Goal: Information Seeking & Learning: Learn about a topic

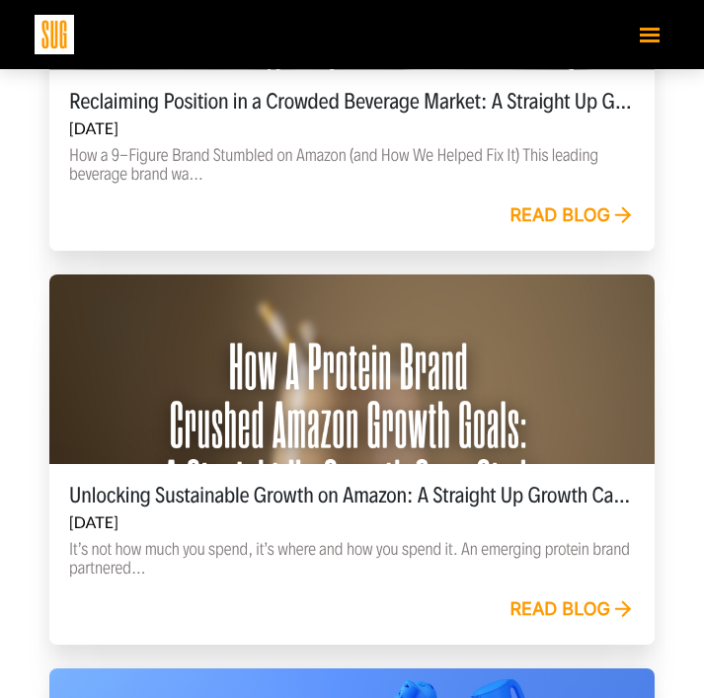
scroll to position [798, 0]
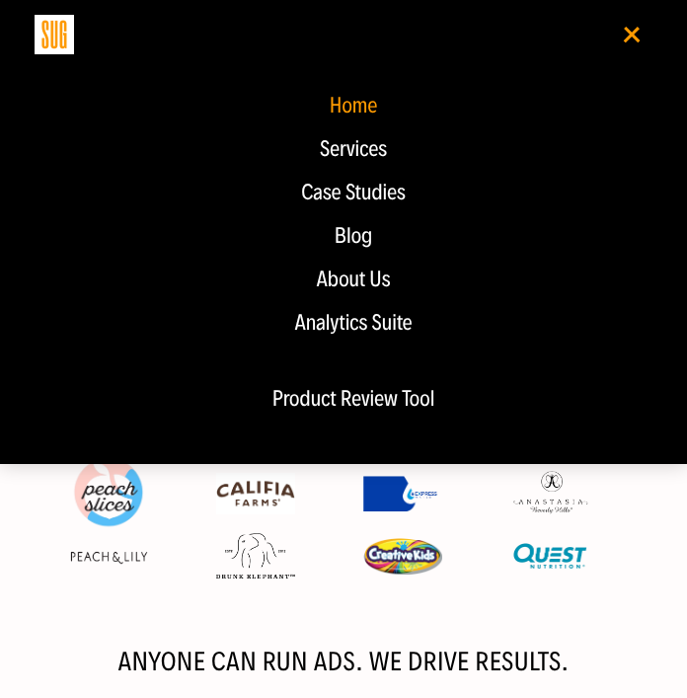
click at [350, 238] on div "Blog" at bounding box center [353, 236] width 598 height 24
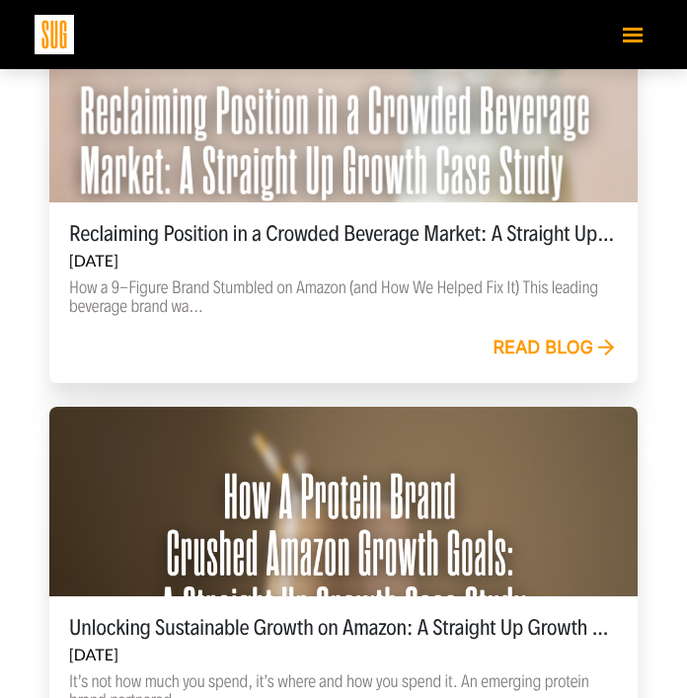
scroll to position [652, 0]
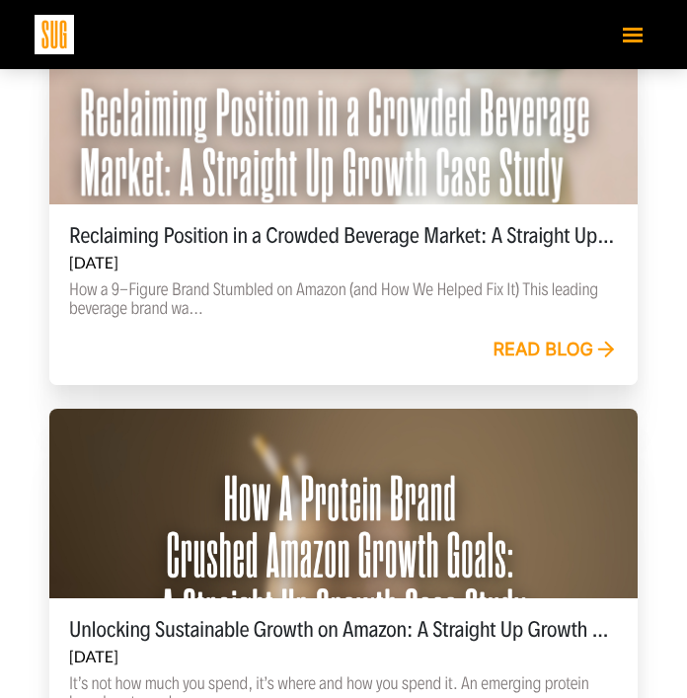
click at [529, 352] on link "Read blog" at bounding box center [555, 351] width 125 height 22
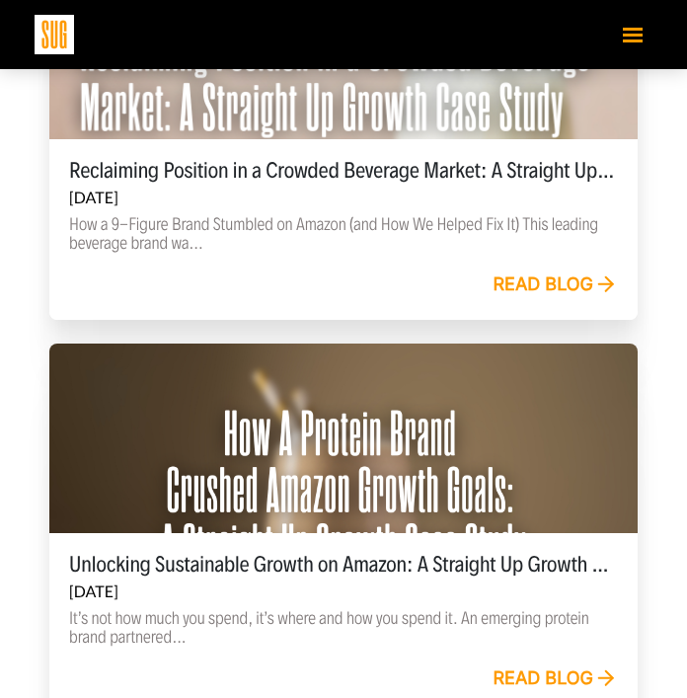
scroll to position [850, 0]
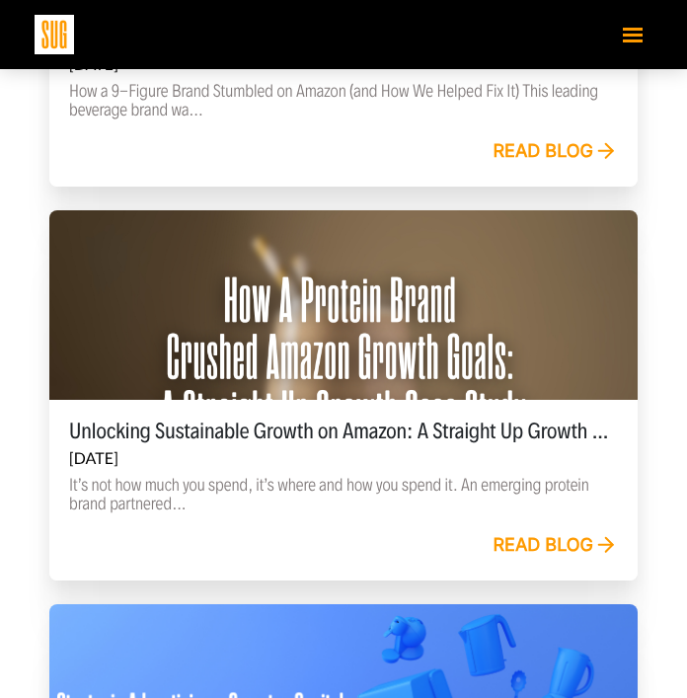
click at [556, 538] on link "Read blog" at bounding box center [555, 546] width 125 height 22
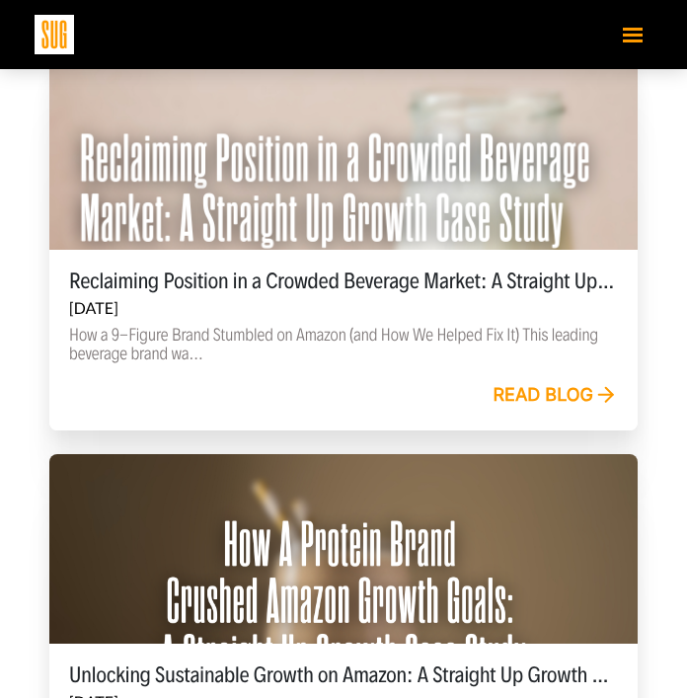
scroll to position [565, 0]
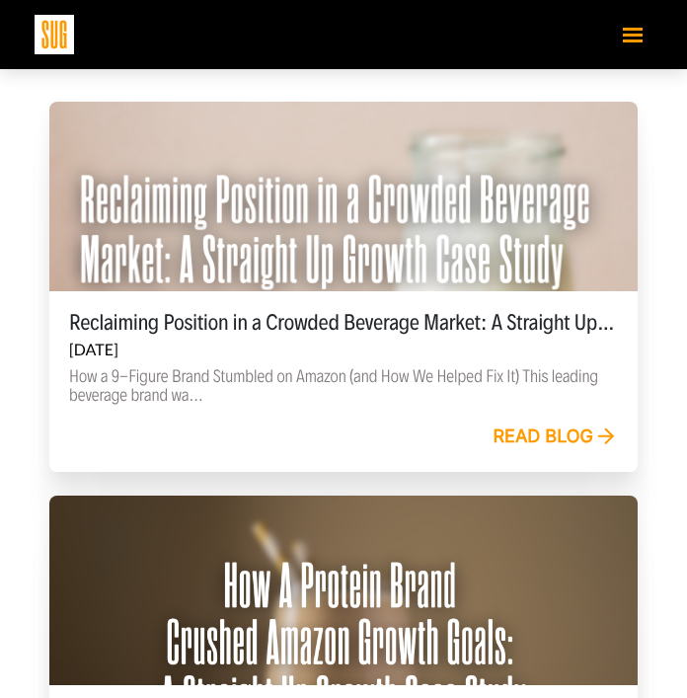
click at [528, 432] on link "Read blog" at bounding box center [555, 438] width 125 height 22
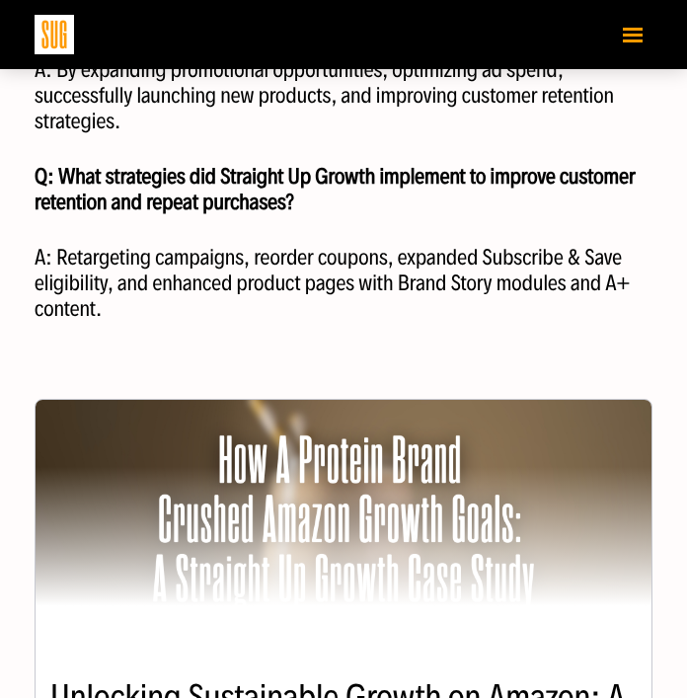
scroll to position [5303, 0]
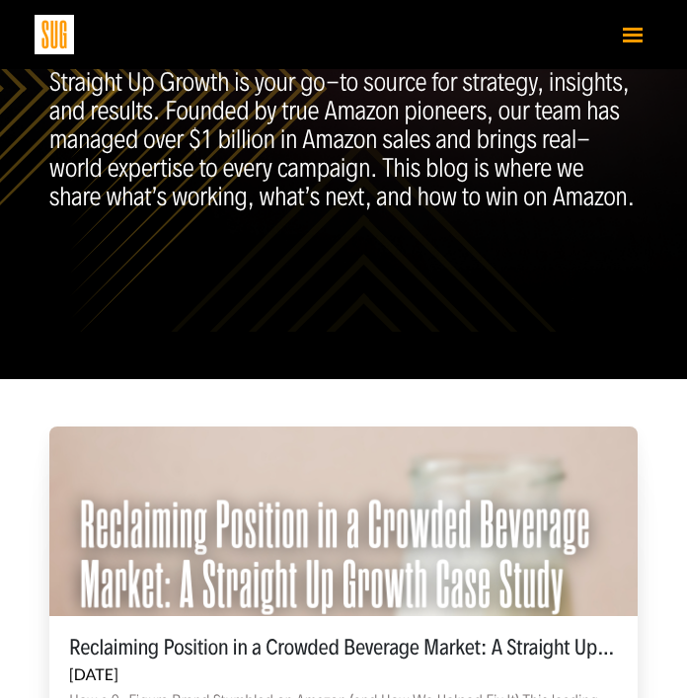
scroll to position [39, 0]
